Goal: Task Accomplishment & Management: Manage account settings

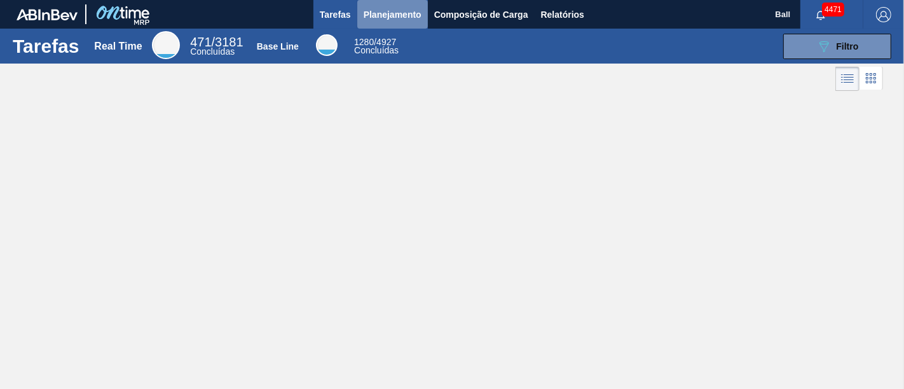
click at [394, 15] on span "Planejamento" at bounding box center [392, 14] width 58 height 15
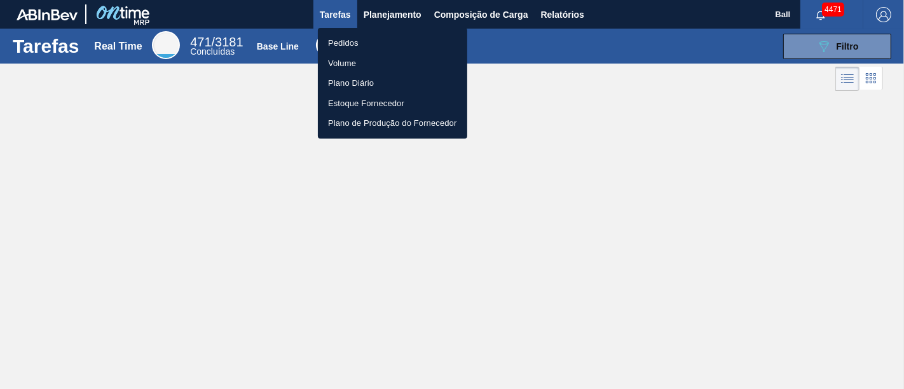
click at [337, 42] on li "Pedidos" at bounding box center [392, 43] width 149 height 20
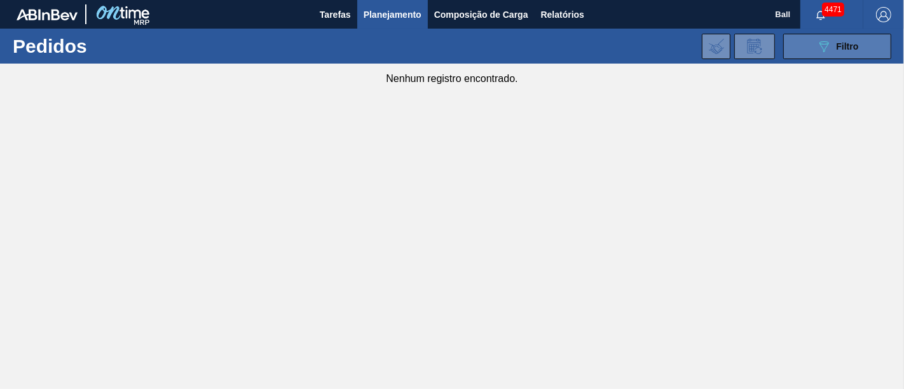
click at [817, 46] on icon "089F7B8B-B2A5-4AFE-B5C0-19BA573D28AC" at bounding box center [823, 46] width 15 height 15
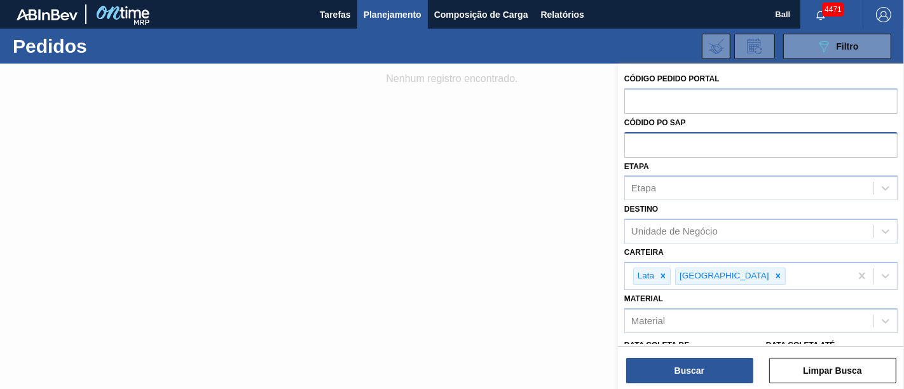
click at [641, 145] on input "text" at bounding box center [760, 144] width 273 height 24
click at [773, 271] on icon at bounding box center [777, 275] width 9 height 9
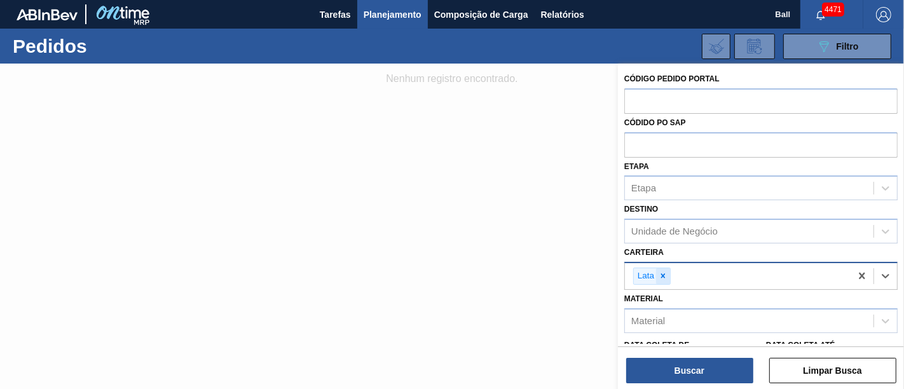
click at [662, 271] on icon at bounding box center [662, 275] width 9 height 9
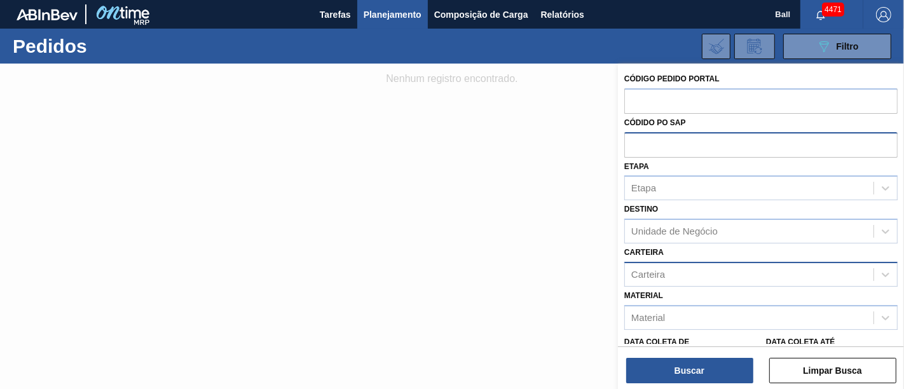
click at [646, 156] on input "text" at bounding box center [760, 144] width 273 height 24
paste input "5800359556"
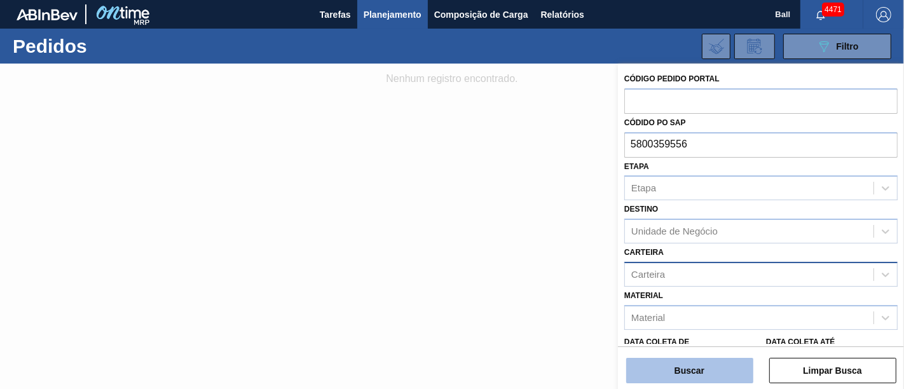
type input "5800359556"
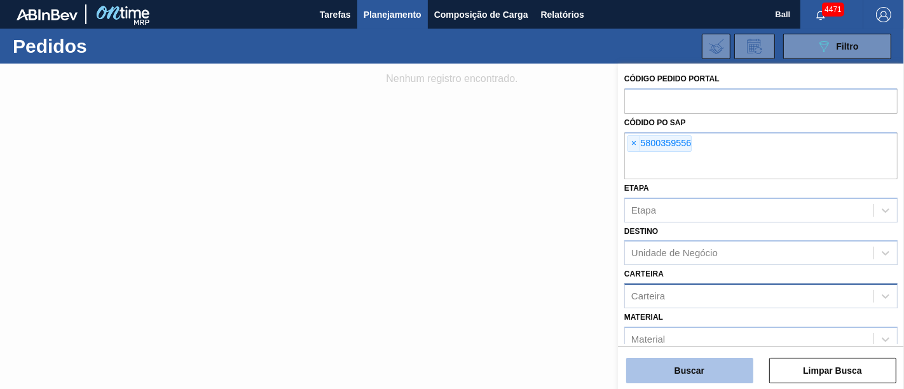
click at [678, 372] on button "Buscar" at bounding box center [689, 370] width 127 height 25
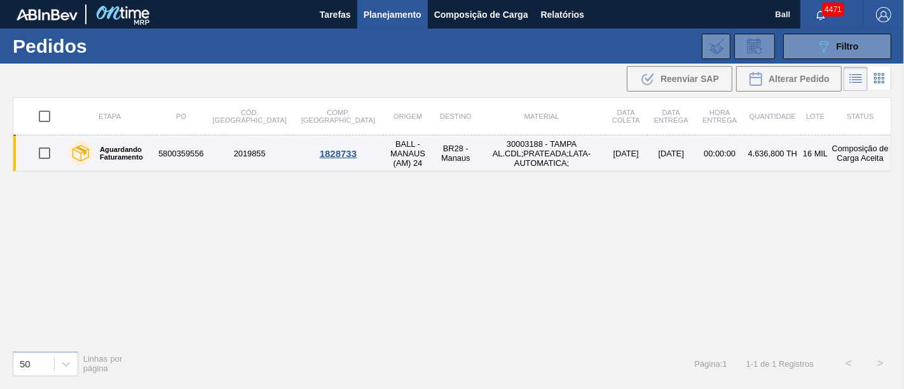
click at [548, 158] on td "30003188 - TAMPA AL.CDL;PRATEADA;LATA-AUTOMATICA;" at bounding box center [541, 153] width 126 height 36
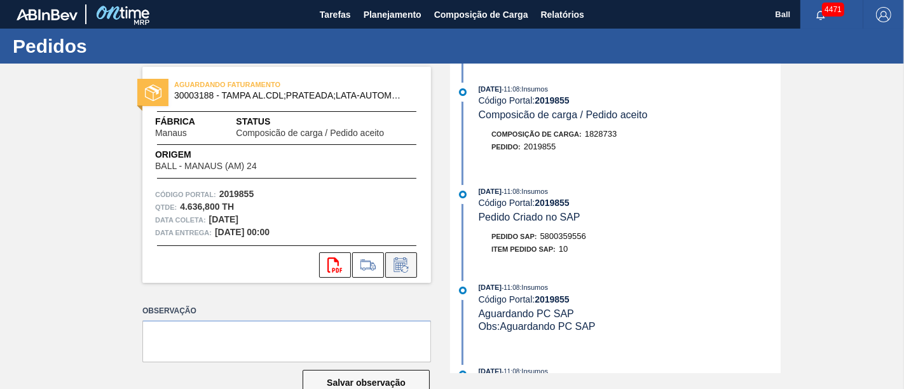
click at [398, 272] on icon at bounding box center [401, 264] width 20 height 15
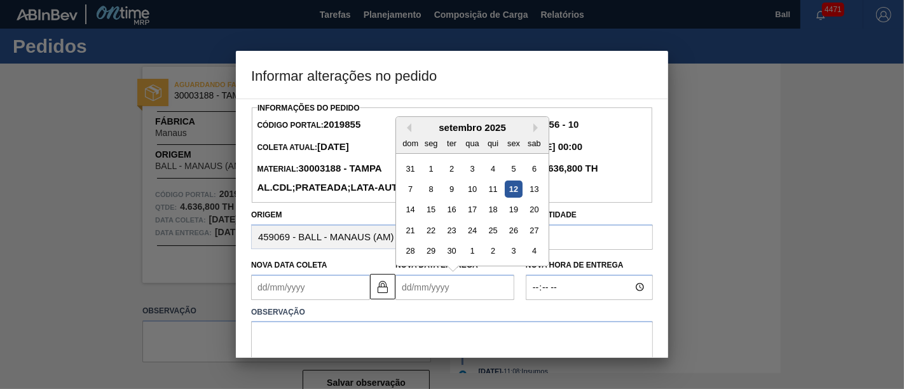
click at [430, 294] on Entrega2019855 "Nova Data Entrega" at bounding box center [454, 287] width 119 height 25
click at [427, 239] on div "22" at bounding box center [431, 230] width 17 height 17
type Coleta2019855 "[DATE]"
type Entrega2019855 "[DATE]"
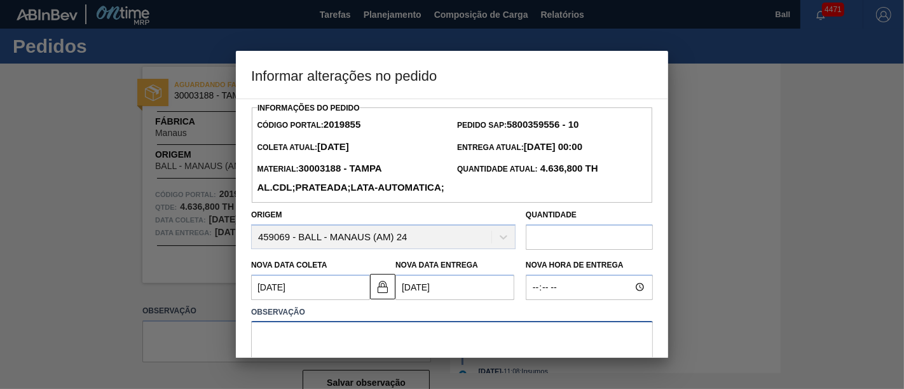
click at [395, 351] on textarea at bounding box center [452, 342] width 402 height 42
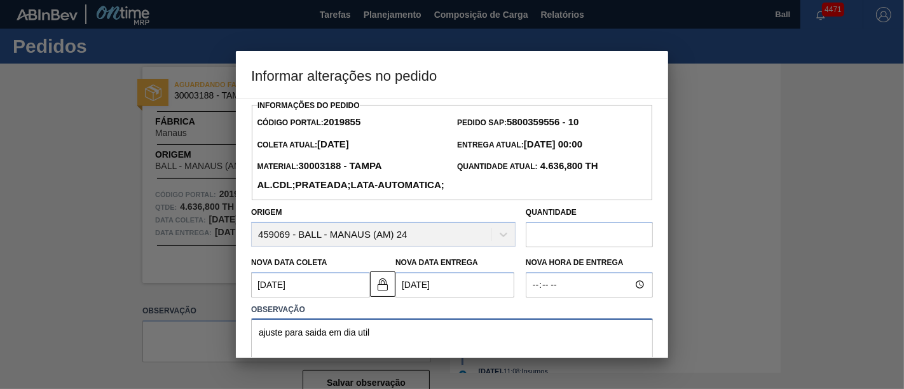
scroll to position [33, 0]
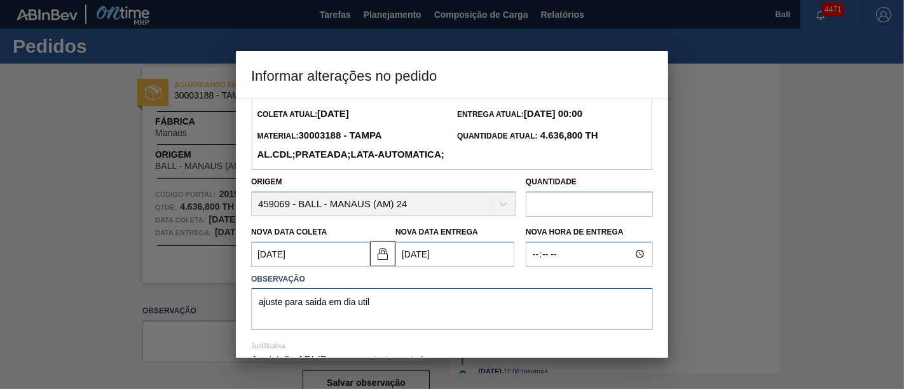
drag, startPoint x: 391, startPoint y: 353, endPoint x: 153, endPoint y: 348, distance: 238.3
click at [153, 348] on div "Informar alterações no pedido Informações do Pedido Código Portal: 2019855 Pedi…" at bounding box center [452, 194] width 904 height 389
drag, startPoint x: 316, startPoint y: 325, endPoint x: 303, endPoint y: 302, distance: 27.0
click at [303, 288] on label "Observação" at bounding box center [452, 279] width 402 height 18
type textarea "ajuste para saída em dia util"
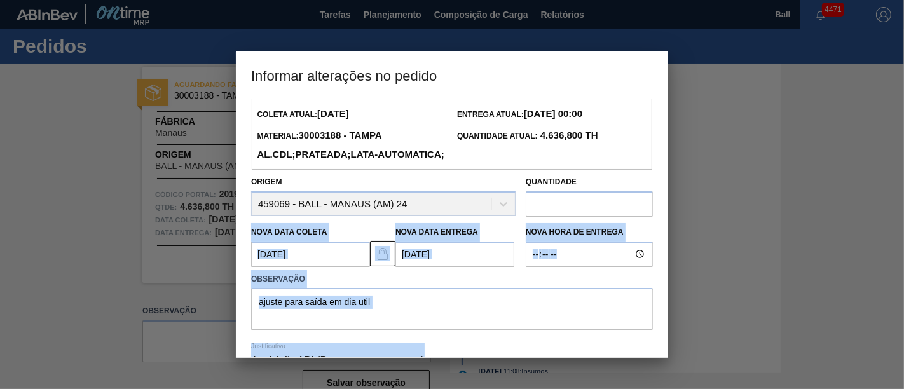
drag, startPoint x: 668, startPoint y: 132, endPoint x: 666, endPoint y: 234, distance: 103.0
click at [666, 234] on div "Informar alterações no pedido Informações do Pedido Código Portal: 2019855 Pedi…" at bounding box center [452, 194] width 904 height 389
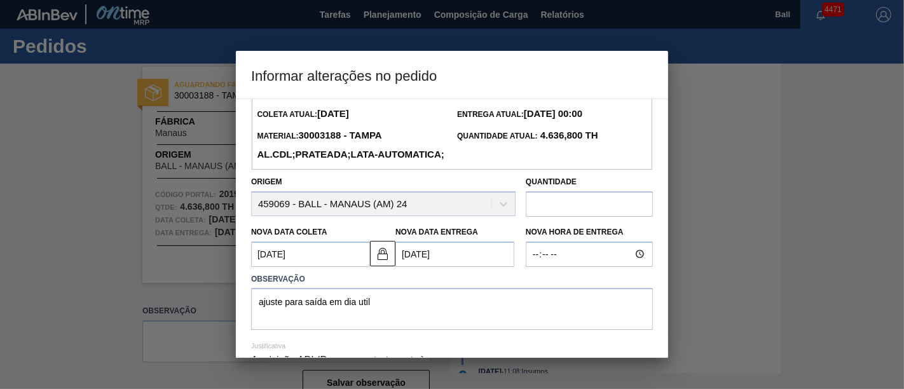
click at [567, 123] on div "Entrega Atual: [DATE] 00:00" at bounding box center [552, 114] width 200 height 19
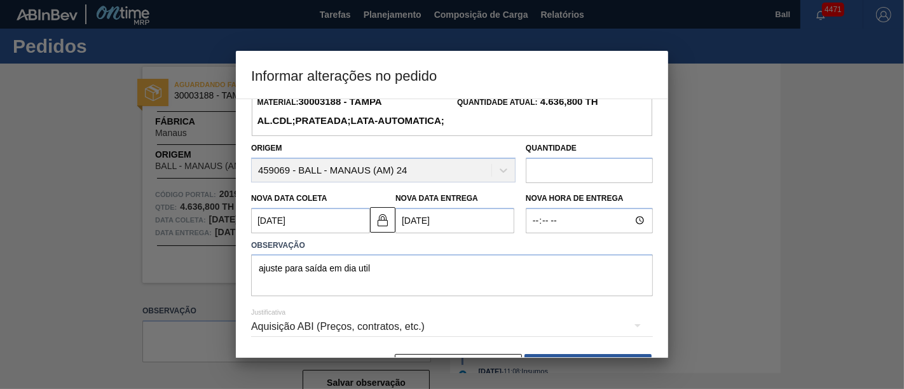
scroll to position [125, 0]
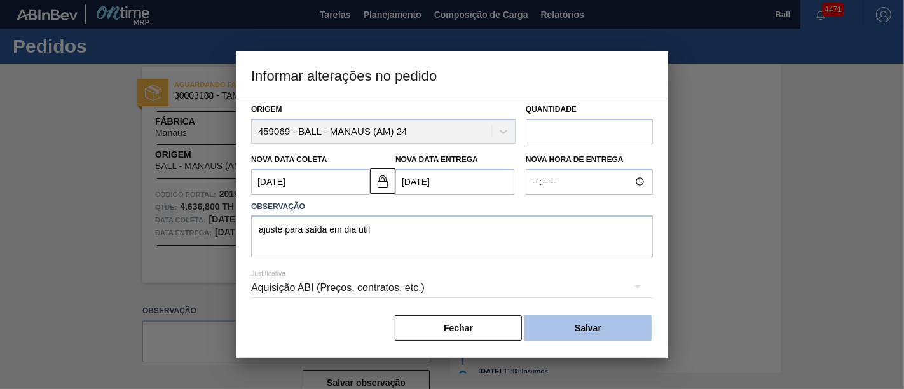
click at [594, 326] on button "Salvar" at bounding box center [587, 327] width 127 height 25
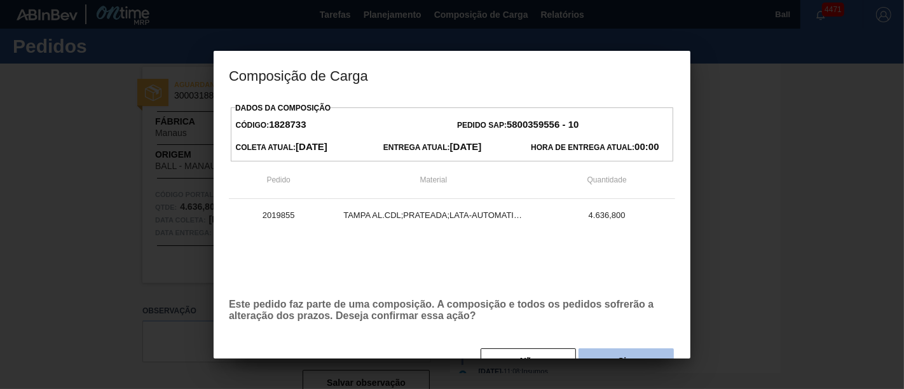
click at [600, 353] on button "Sim" at bounding box center [625, 360] width 95 height 25
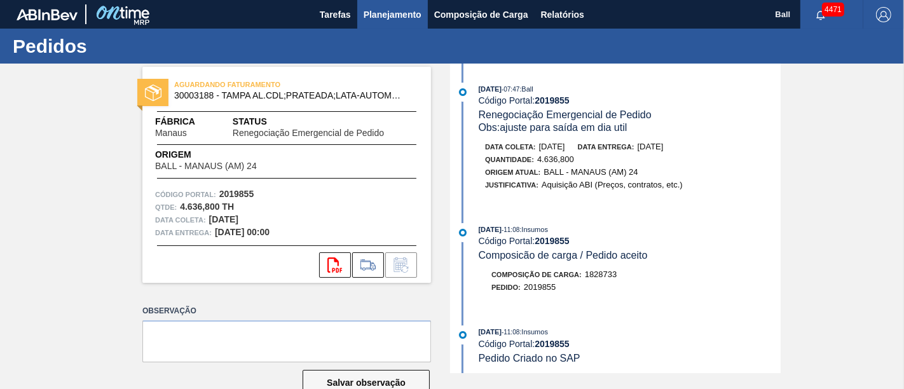
click at [391, 13] on span "Planejamento" at bounding box center [392, 14] width 58 height 15
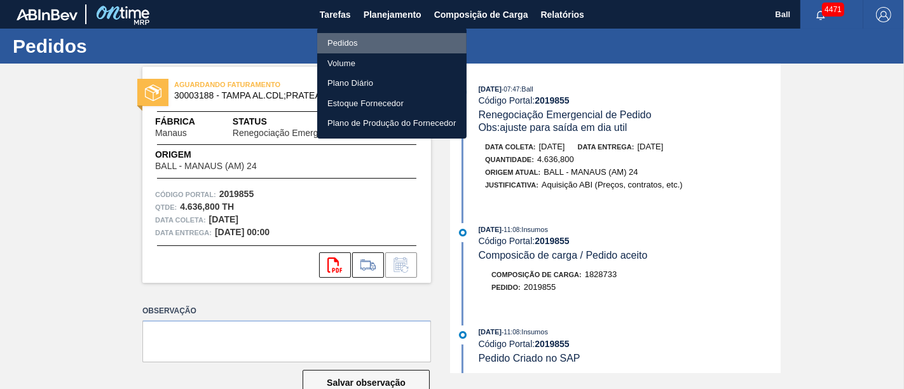
click at [367, 35] on li "Pedidos" at bounding box center [391, 43] width 149 height 20
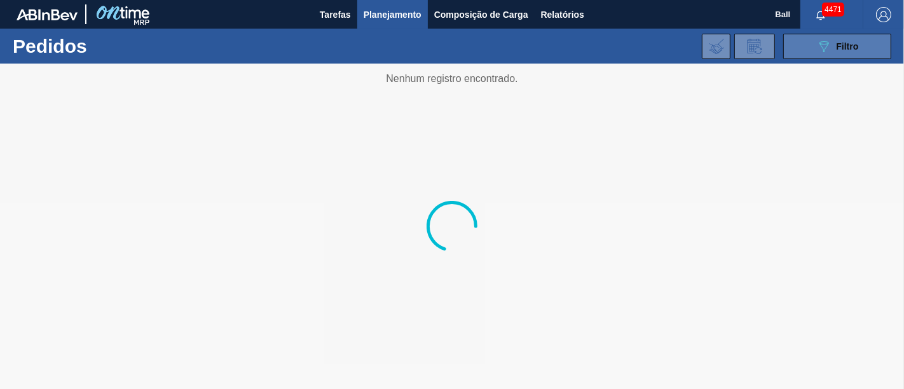
click at [813, 42] on button "089F7B8B-B2A5-4AFE-B5C0-19BA573D28AC Filtro" at bounding box center [837, 46] width 108 height 25
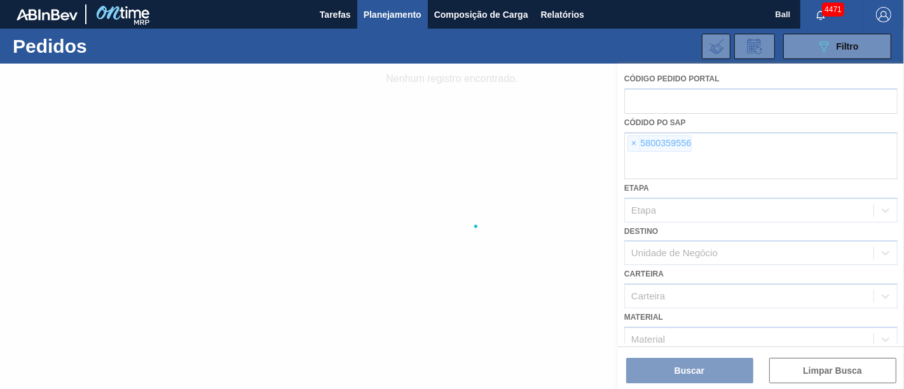
click at [635, 142] on div at bounding box center [452, 226] width 904 height 325
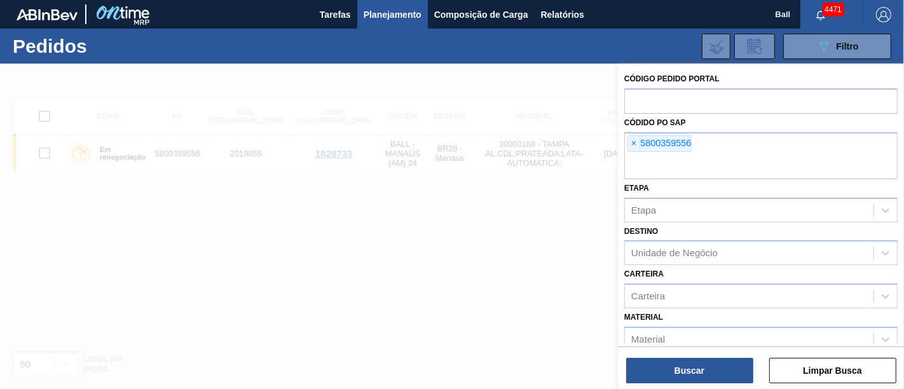
click at [635, 142] on span "×" at bounding box center [634, 143] width 12 height 15
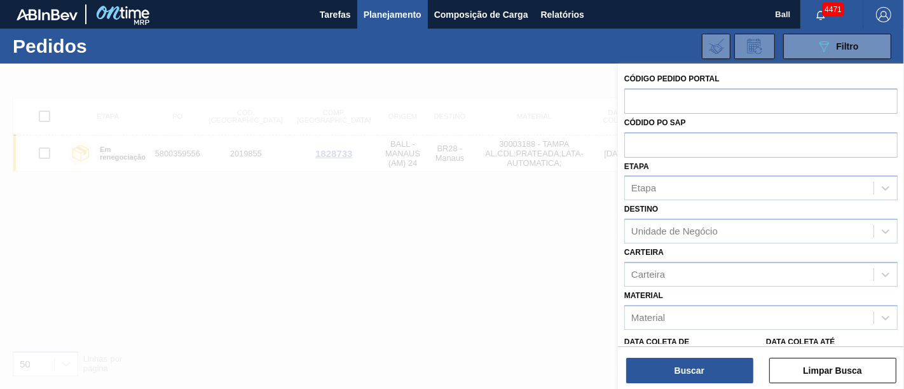
paste input "5800359557"
type input "5800359557"
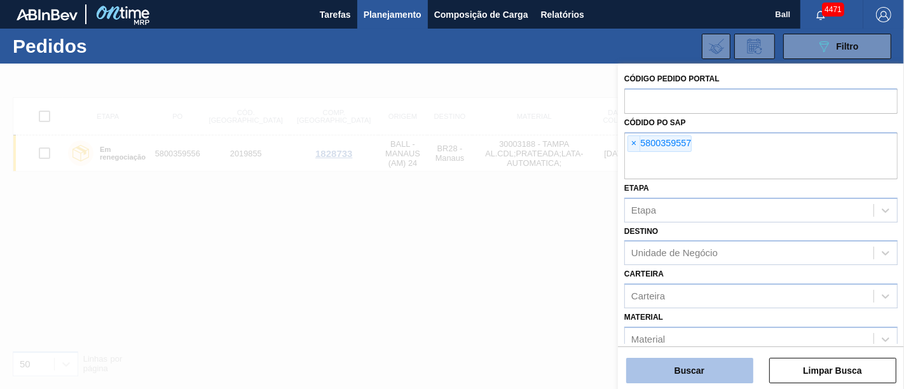
click at [686, 360] on button "Buscar" at bounding box center [689, 370] width 127 height 25
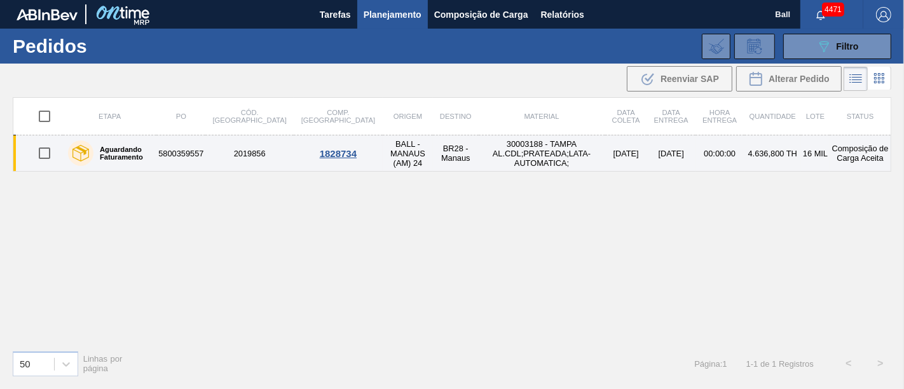
click at [605, 151] on td "[DATE]" at bounding box center [626, 153] width 42 height 36
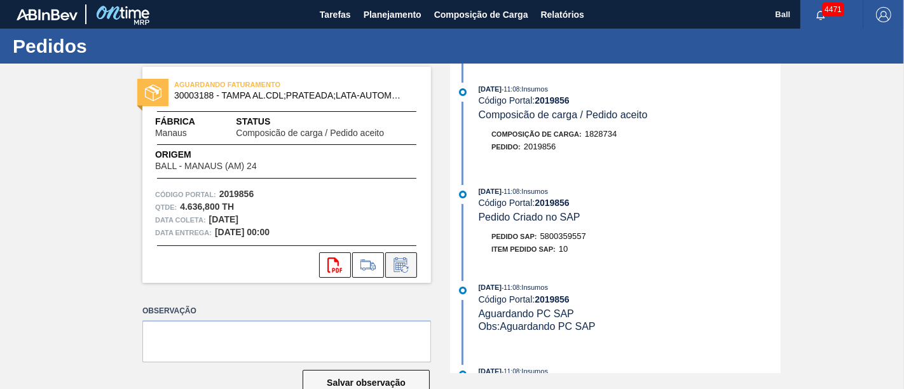
click at [409, 268] on icon at bounding box center [401, 264] width 20 height 15
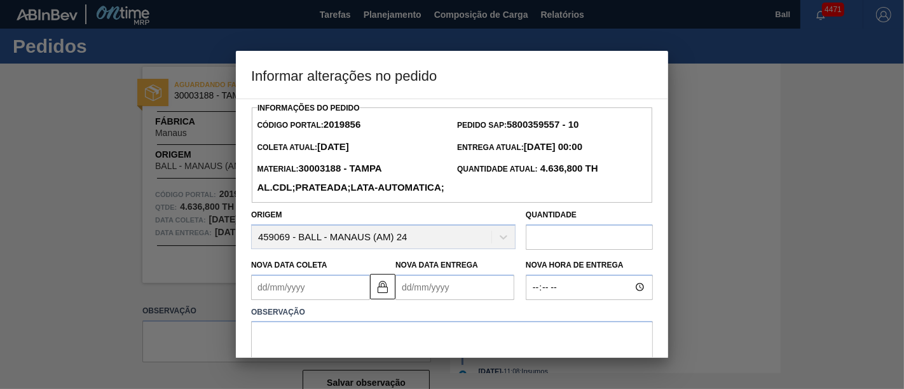
click at [409, 300] on Entrega2019856 "Nova Data Entrega" at bounding box center [454, 287] width 119 height 25
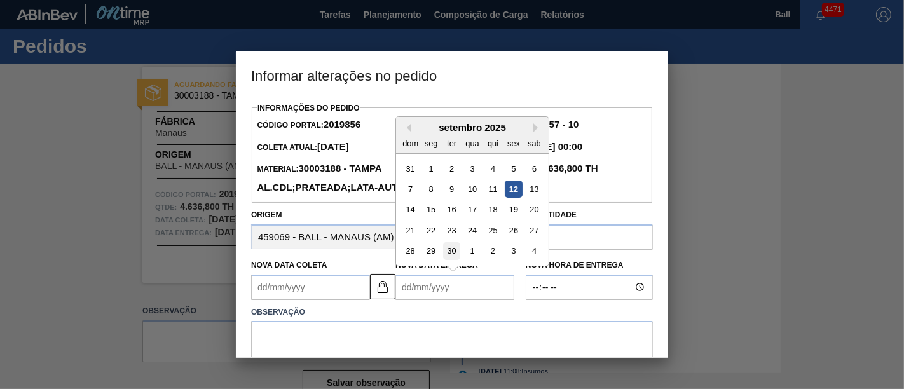
click at [443, 259] on div "30" at bounding box center [451, 250] width 17 height 17
type Coleta2019856 "[DATE]"
type Entrega2019856 "[DATE]"
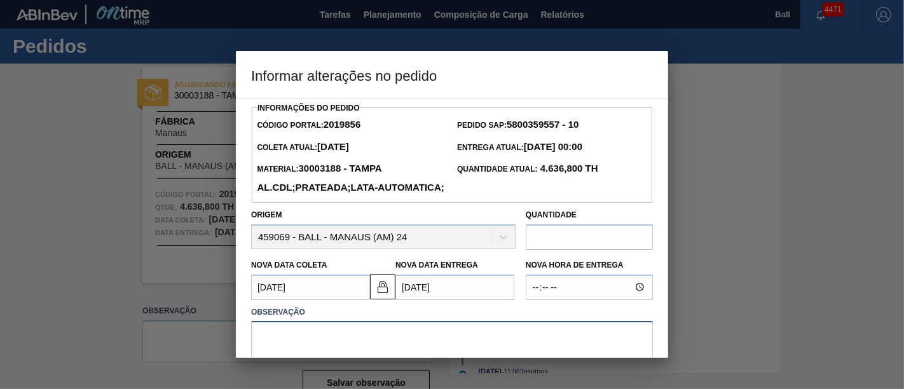
click at [354, 348] on textarea at bounding box center [452, 342] width 402 height 42
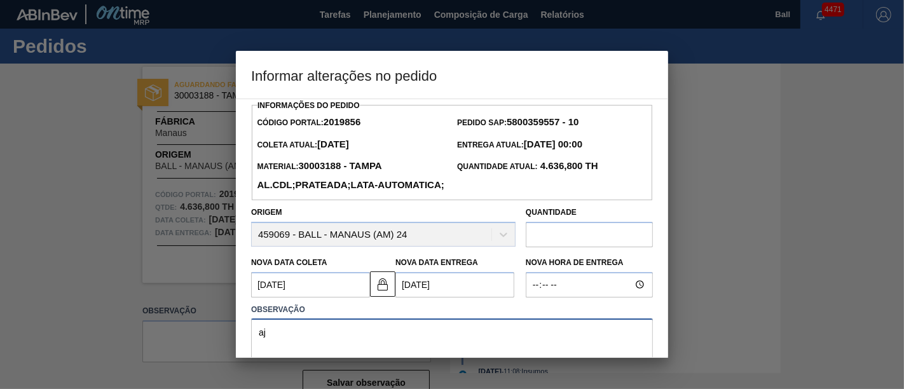
type textarea "a"
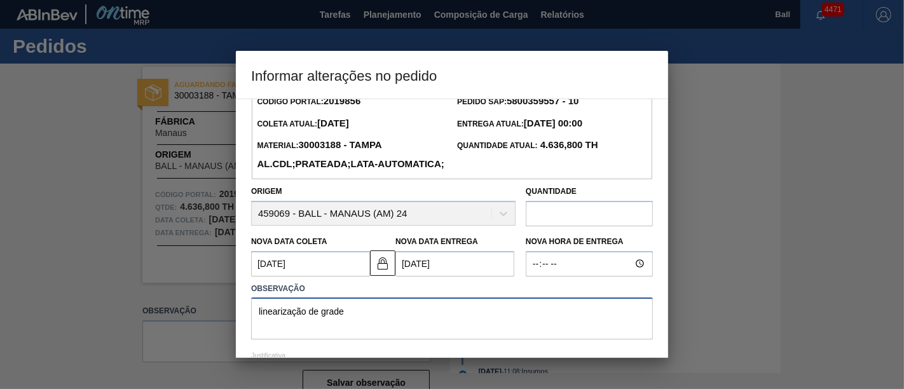
scroll to position [24, 0]
type textarea "linearização de grade"
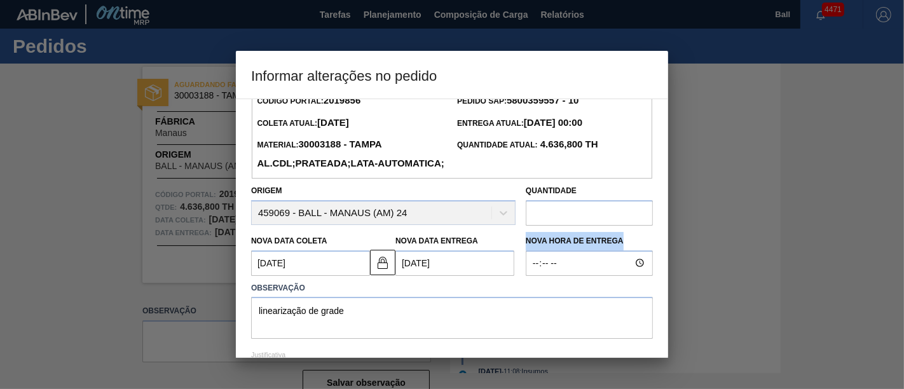
drag, startPoint x: 665, startPoint y: 257, endPoint x: 641, endPoint y: 287, distance: 38.9
click at [641, 287] on div "Informações do Pedido Código Portal: 2019856 Pedido SAP: 5800359557 - 10 Coleta…" at bounding box center [452, 227] width 432 height 259
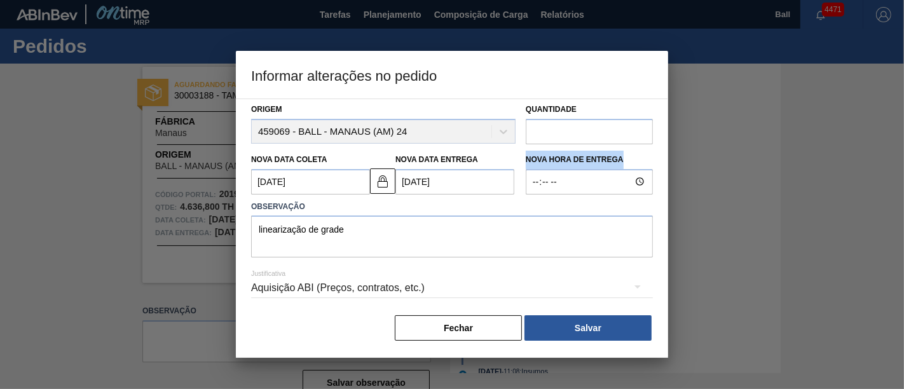
scroll to position [125, 0]
click at [590, 330] on button "Salvar" at bounding box center [587, 327] width 127 height 25
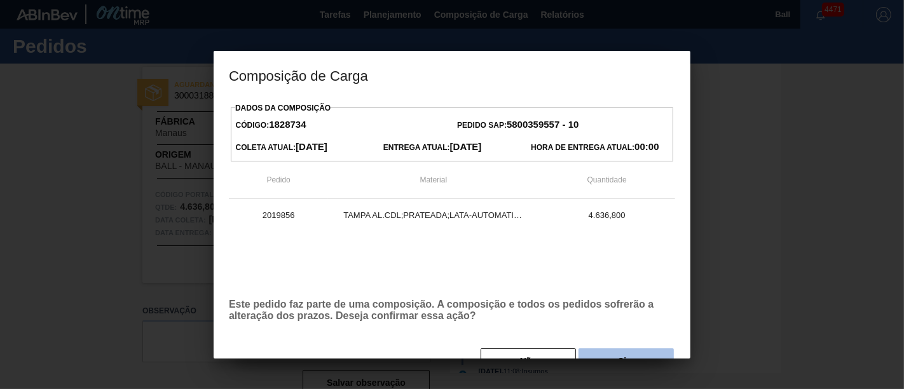
click at [599, 353] on button "Sim" at bounding box center [625, 360] width 95 height 25
